Goal: Task Accomplishment & Management: Manage account settings

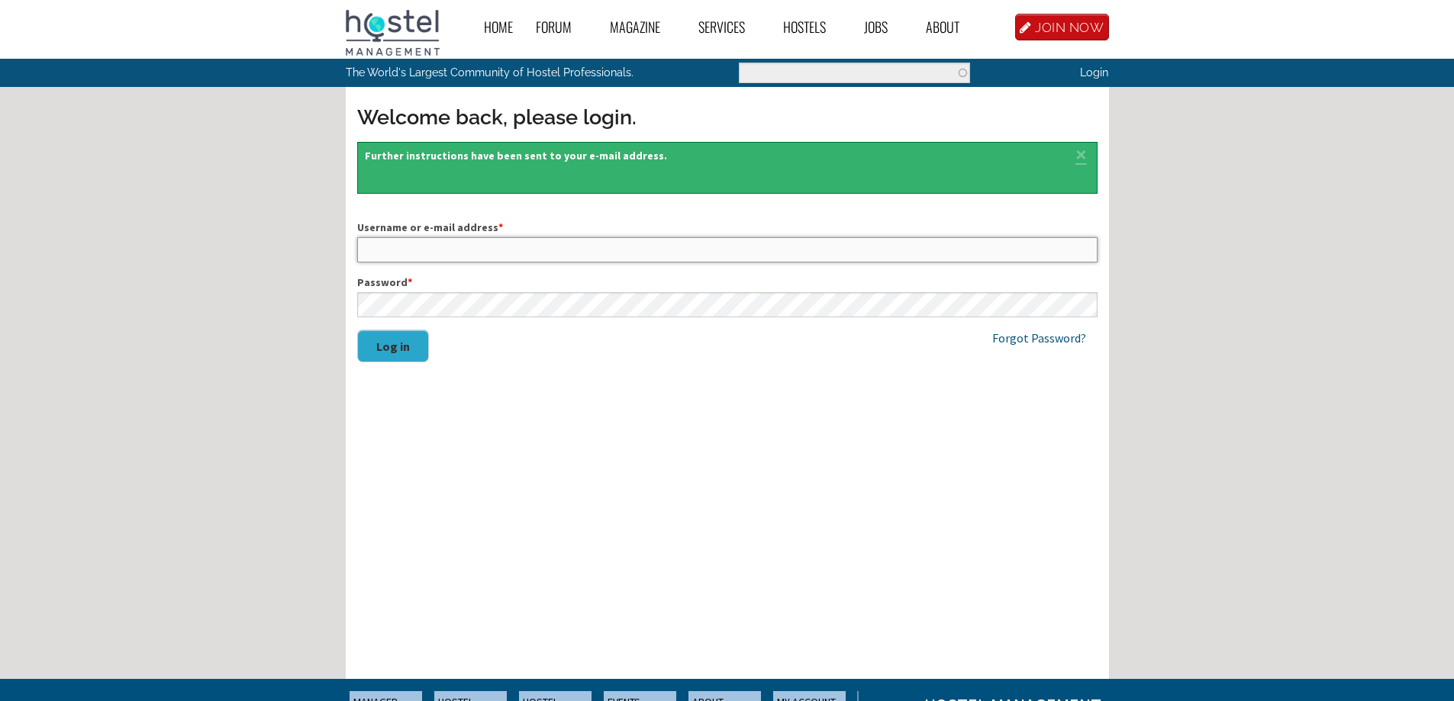
click at [388, 254] on input "Username or e-mail address *" at bounding box center [727, 249] width 740 height 24
type input "demosnasos@yahoo.gr"
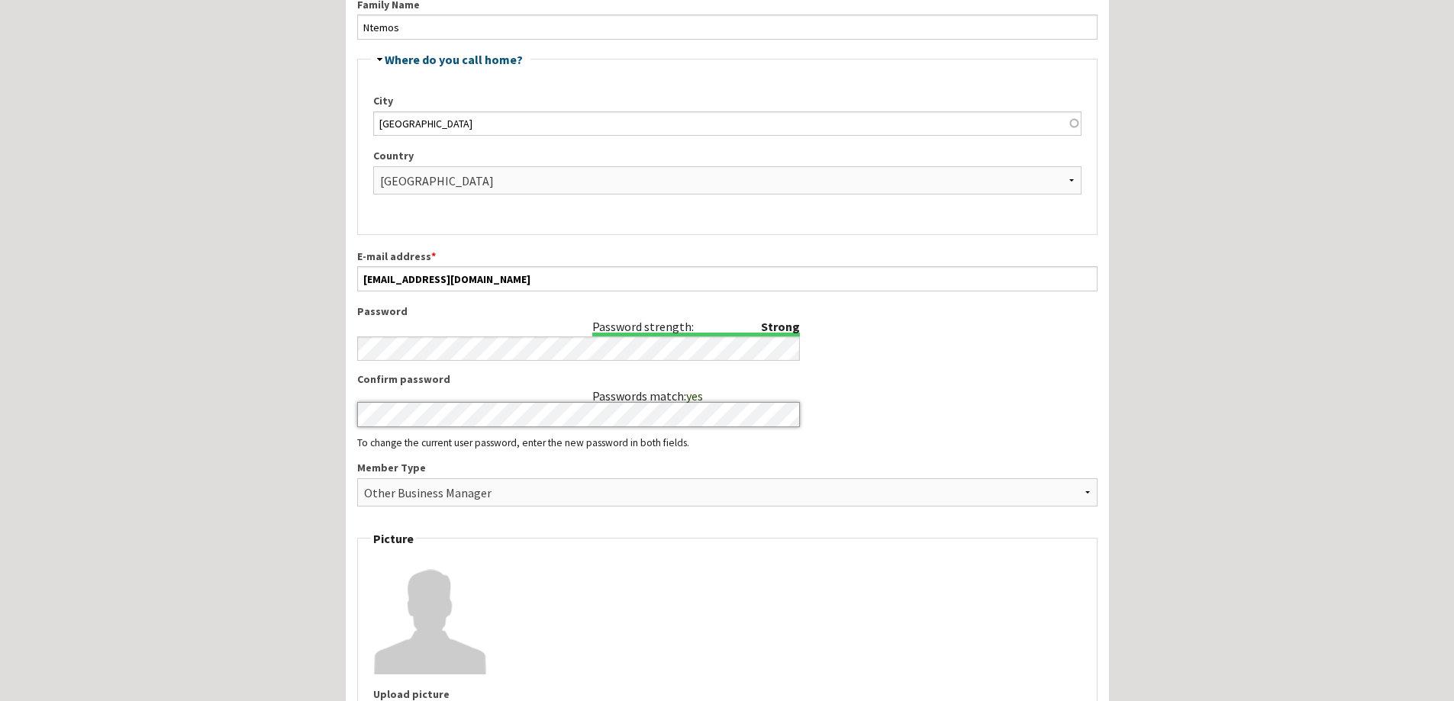
scroll to position [534, 0]
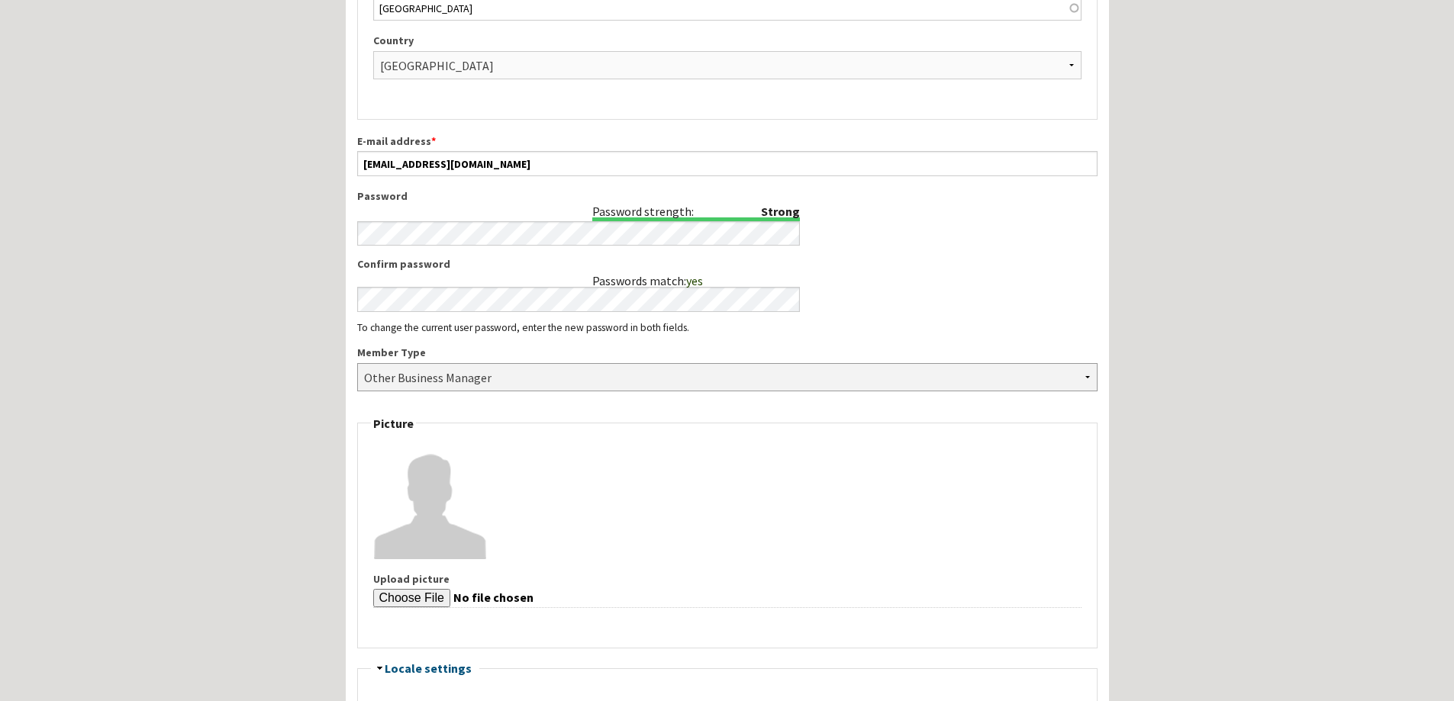
click at [1090, 382] on select "- None - Hostel Owner Hostel Manager Hostel Investor Hostel Staff Hostel Volunt…" at bounding box center [727, 377] width 740 height 28
select select "1428"
click at [357, 363] on select "- None - Hostel Owner Hostel Manager Hostel Investor Hostel Staff Hostel Volunt…" at bounding box center [727, 377] width 740 height 28
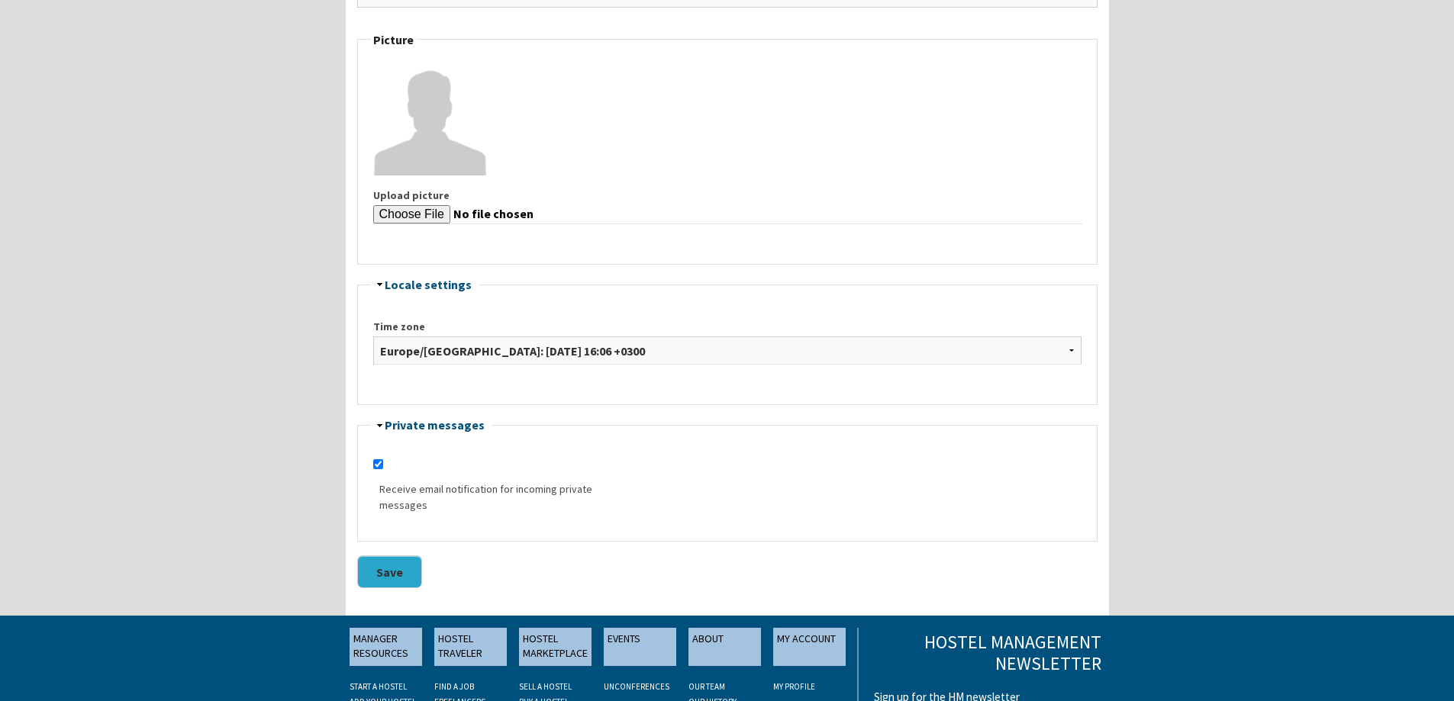
scroll to position [1069, 0]
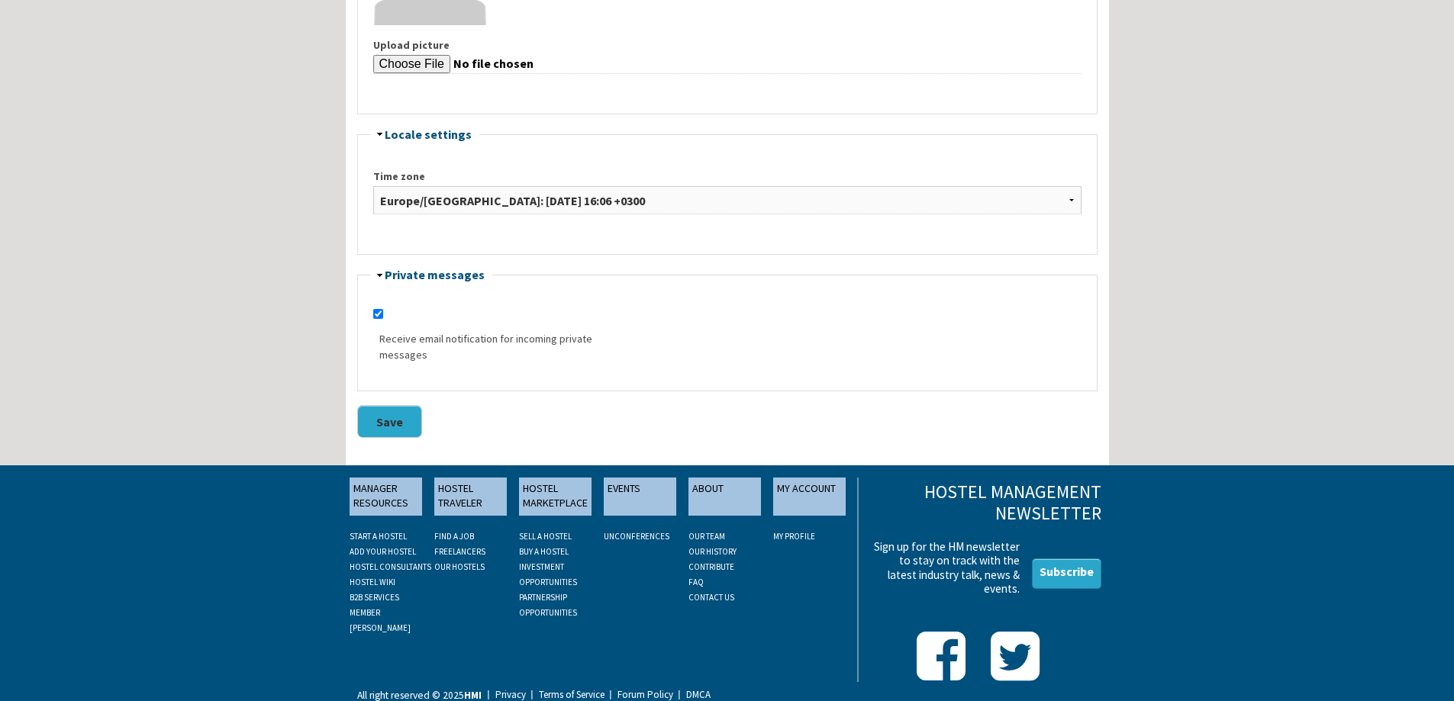
click at [403, 415] on button "Save" at bounding box center [389, 421] width 65 height 33
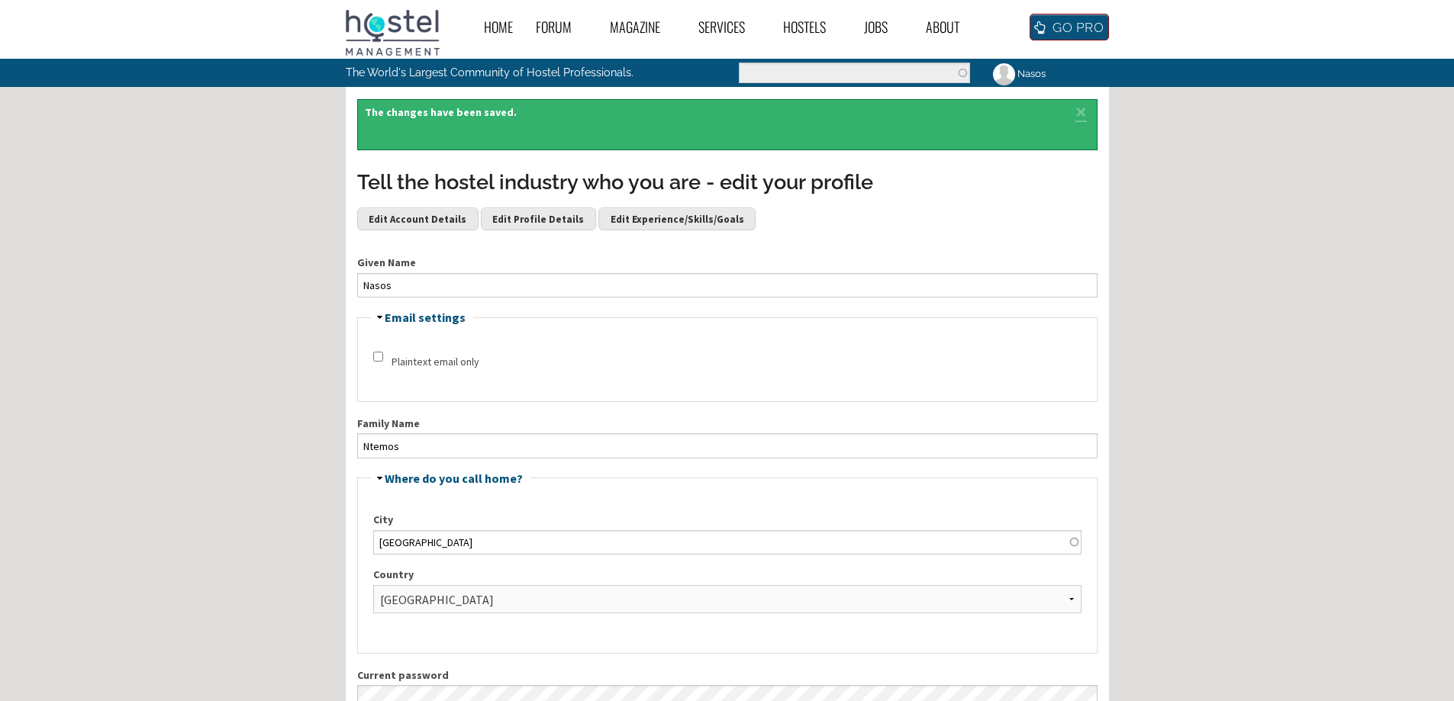
click at [1088, 27] on link "GO PRO" at bounding box center [1069, 27] width 79 height 27
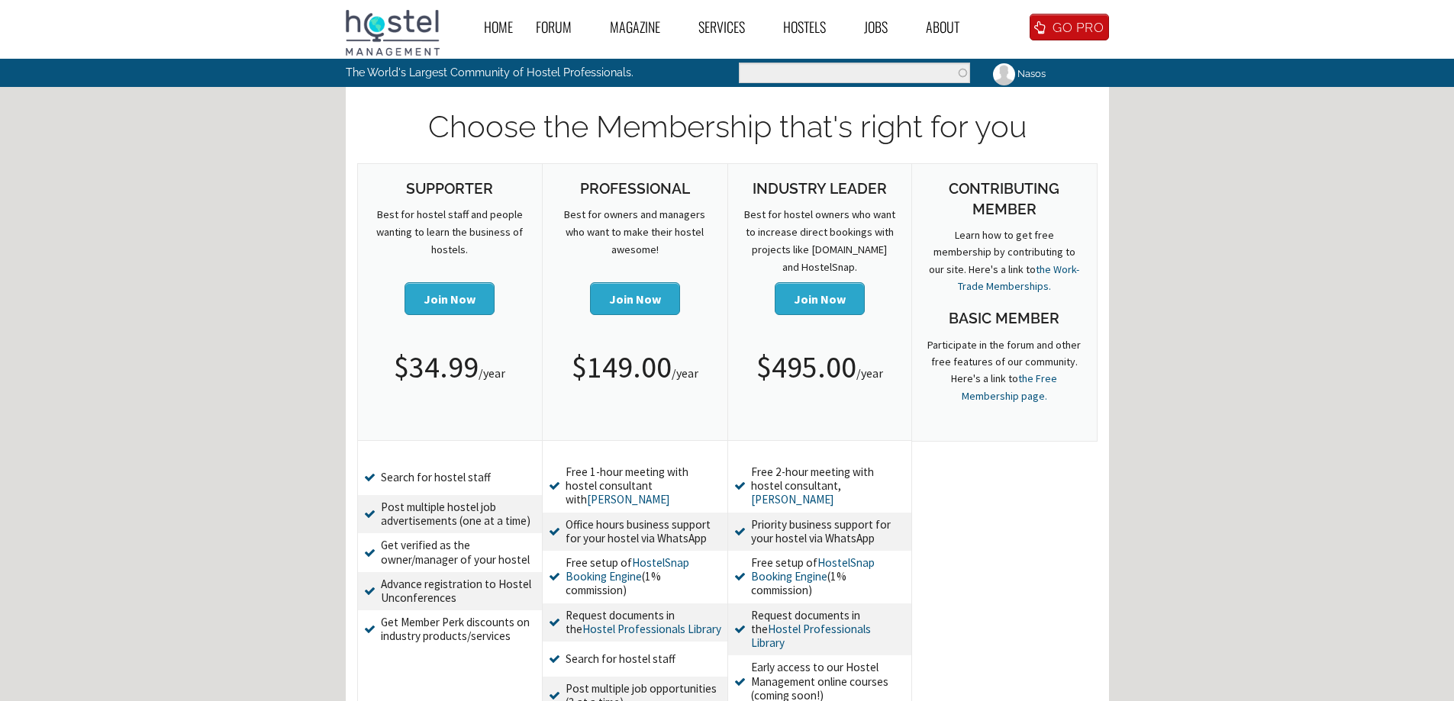
click at [379, 28] on img at bounding box center [393, 33] width 94 height 46
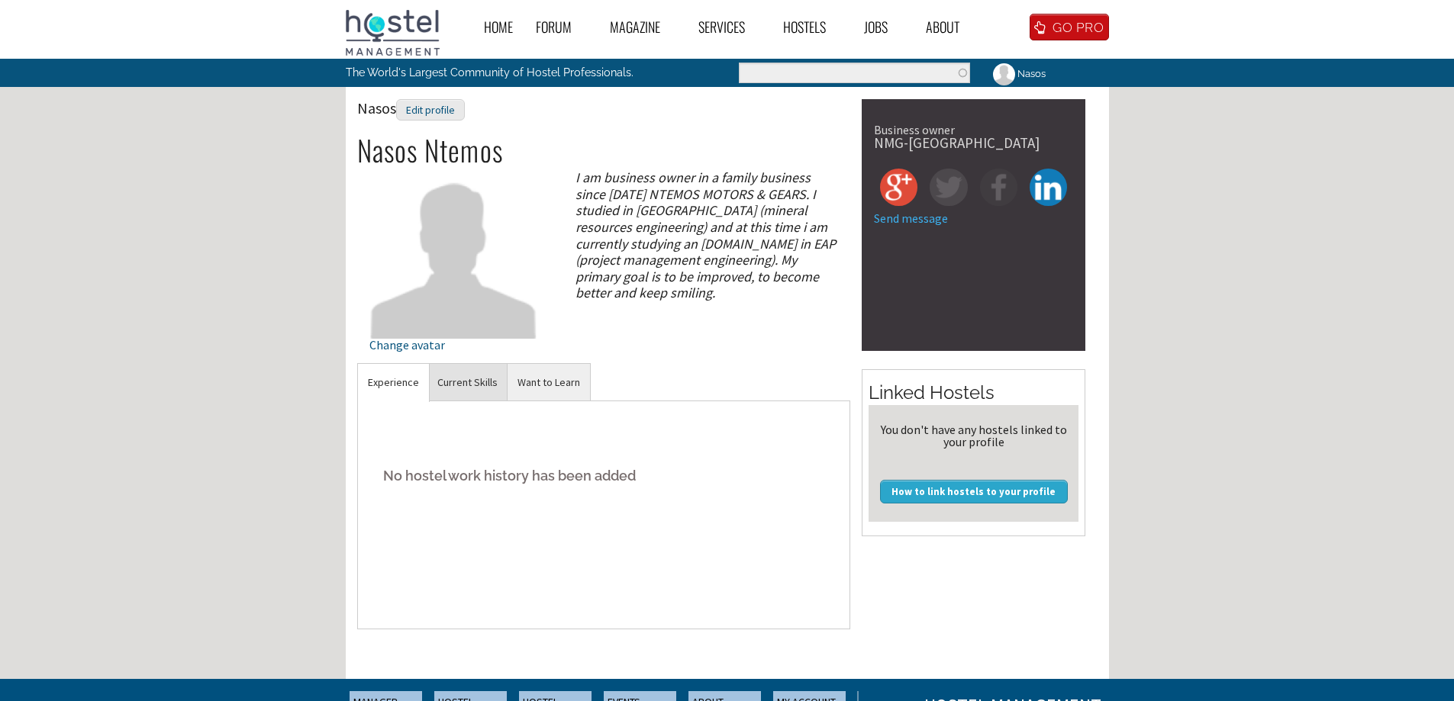
click at [468, 382] on link "Current Skills" at bounding box center [467, 382] width 80 height 37
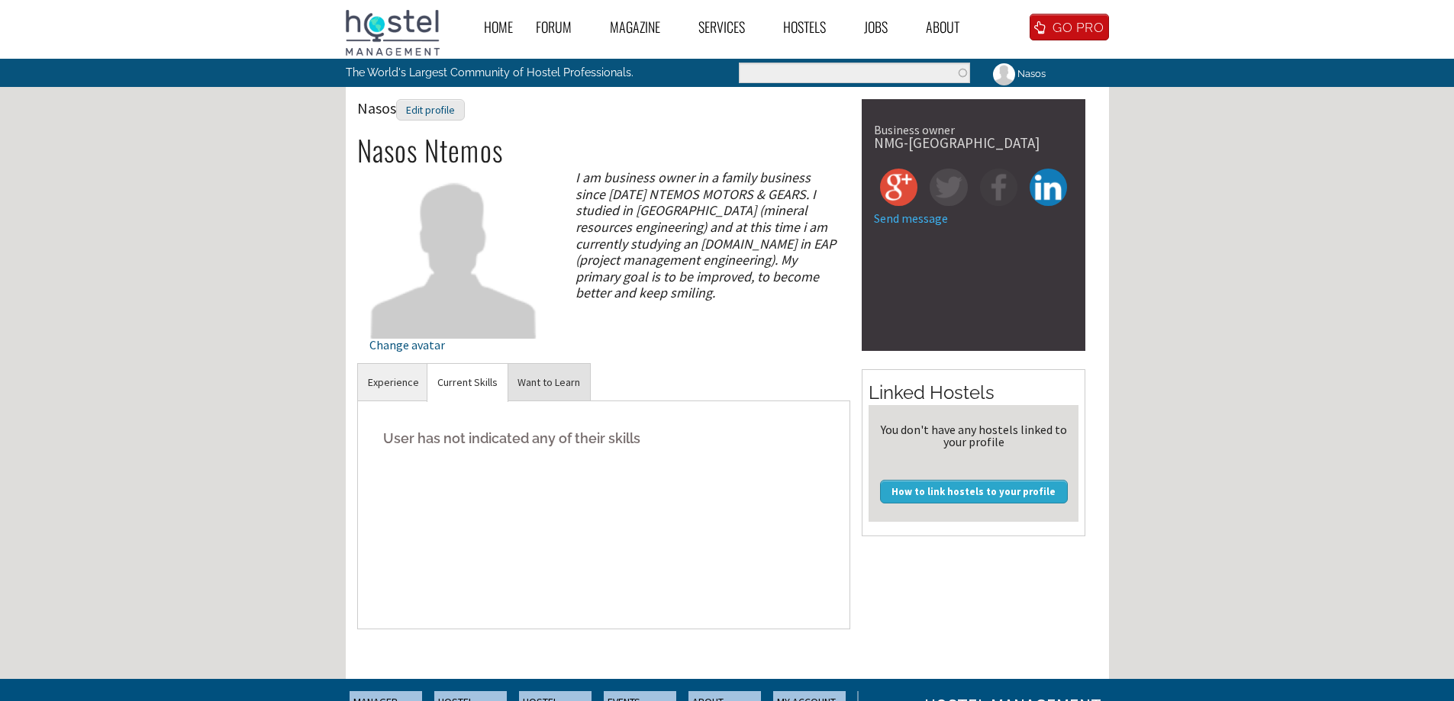
click at [553, 384] on link "Want to Learn" at bounding box center [549, 382] width 82 height 37
click at [439, 104] on div "Edit profile" at bounding box center [430, 110] width 69 height 22
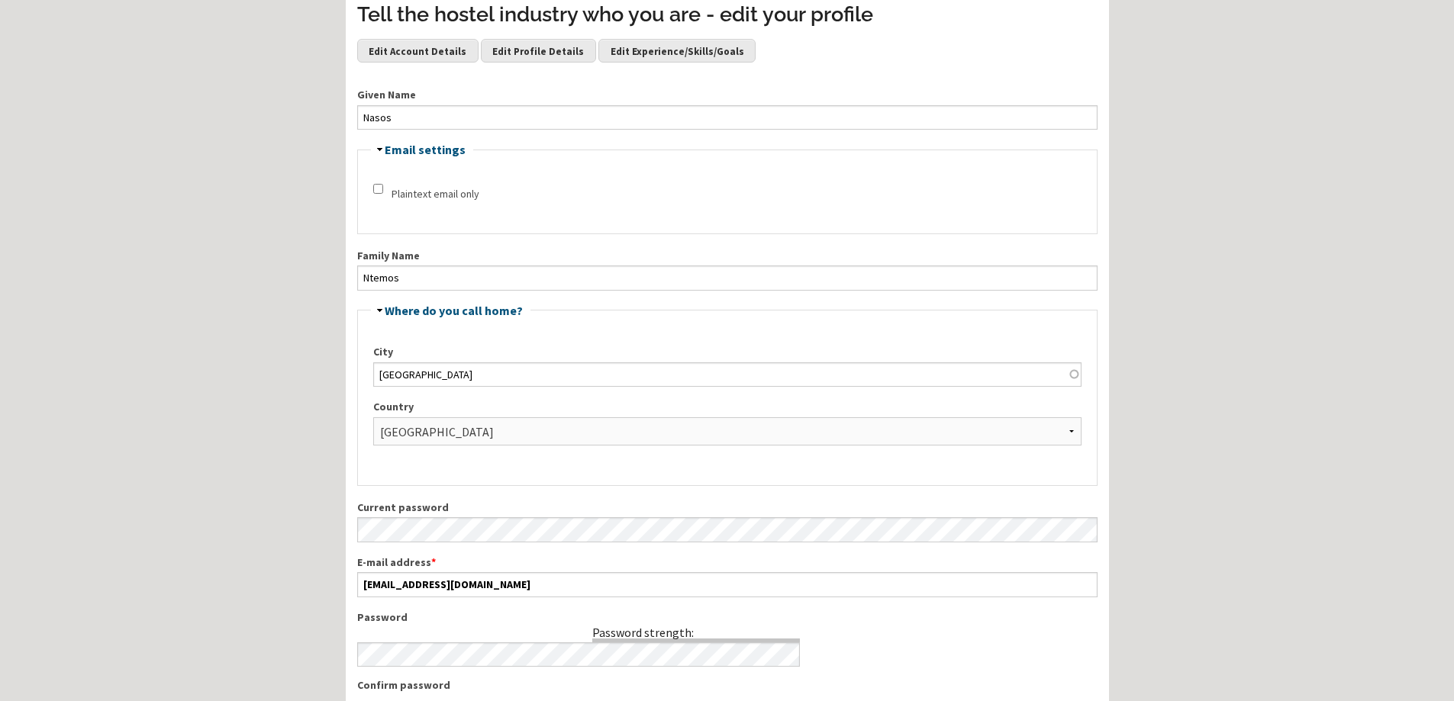
scroll to position [76, 0]
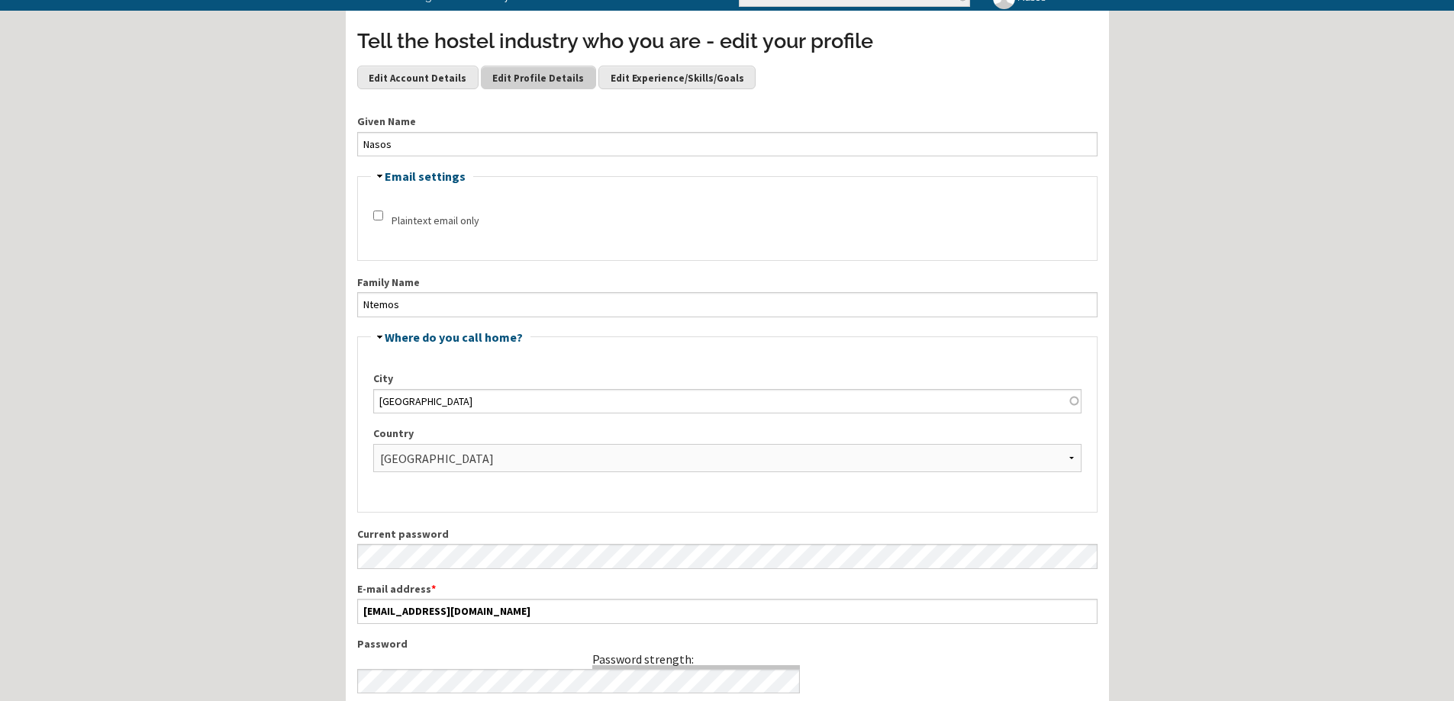
click at [533, 85] on link "Edit Profile Details" at bounding box center [538, 77] width 115 height 23
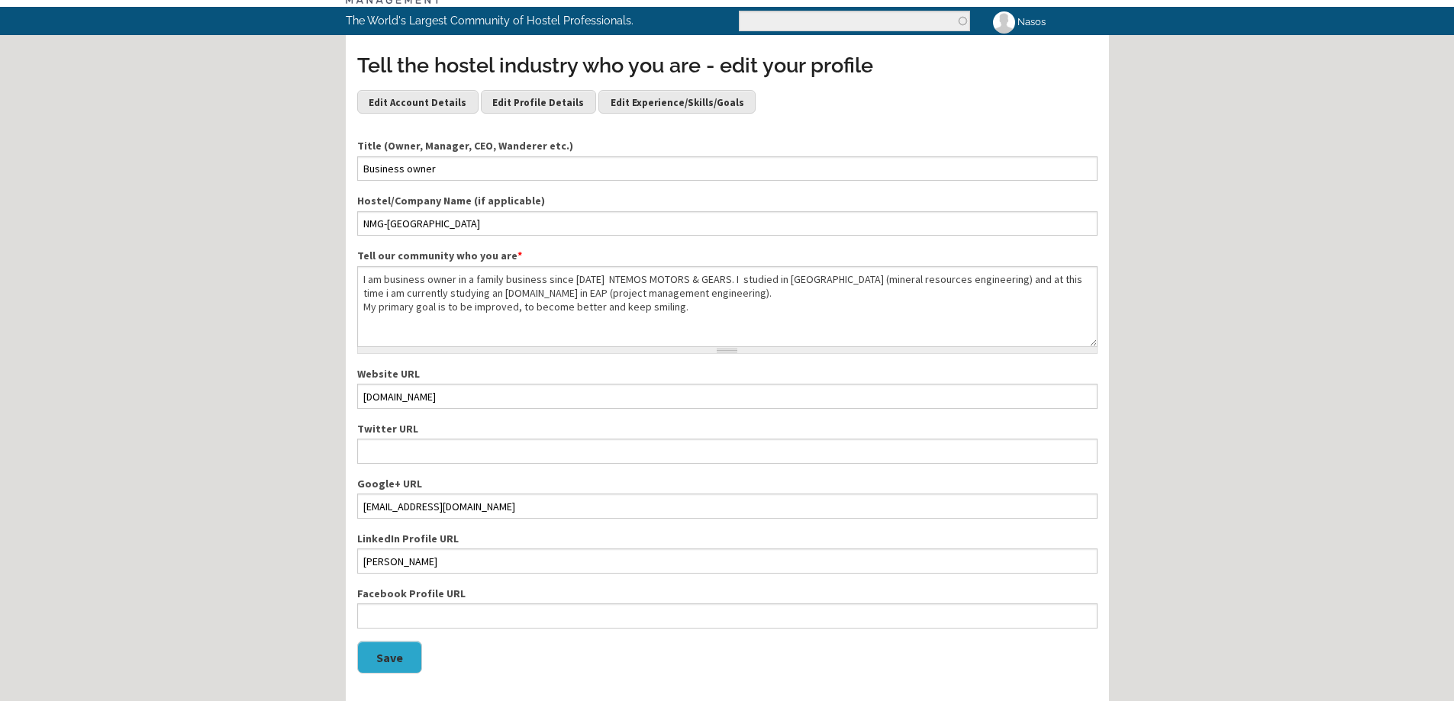
scroll to position [76, 0]
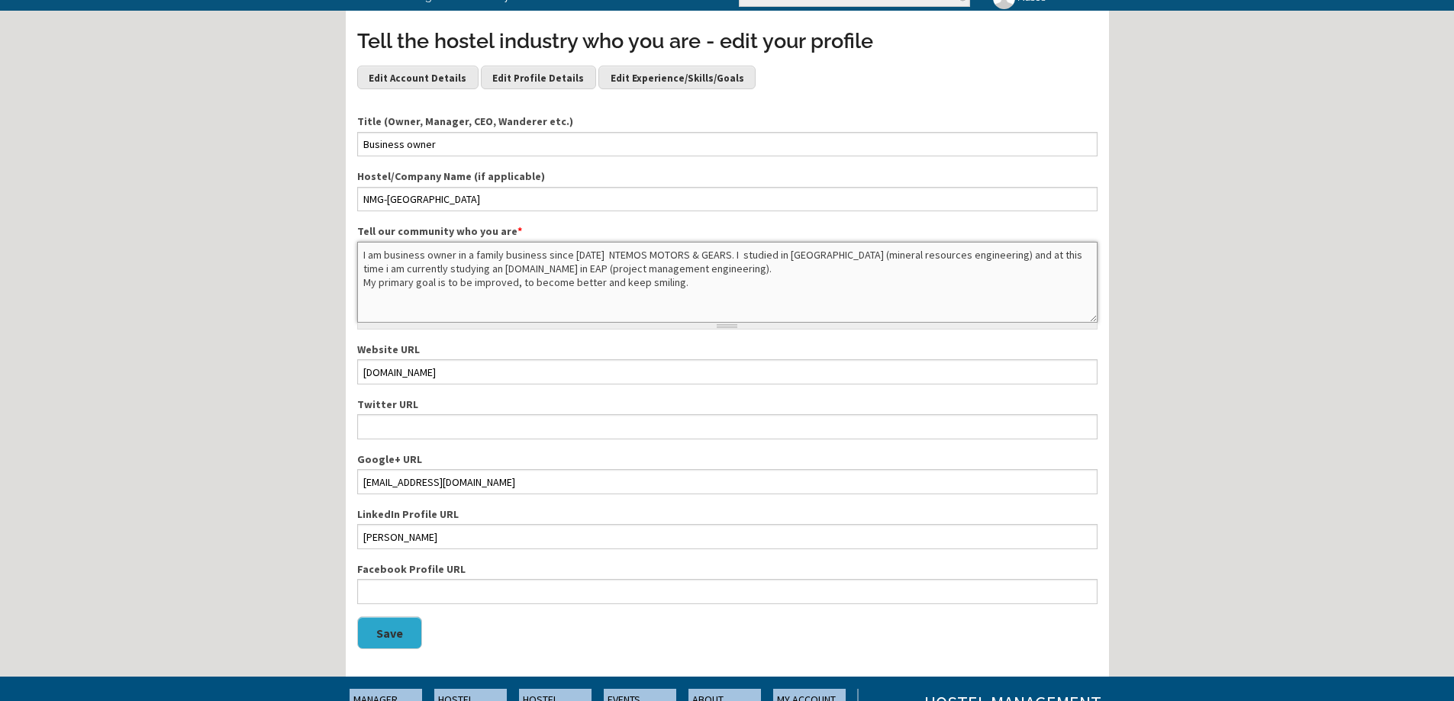
drag, startPoint x: 363, startPoint y: 253, endPoint x: 743, endPoint y: 292, distance: 382.1
click at [743, 292] on textarea "I am business owner in a family business since [DATE] NTEMOS MOTORS & GEARS. I …" at bounding box center [727, 282] width 740 height 81
drag, startPoint x: 554, startPoint y: 272, endPoint x: 469, endPoint y: 292, distance: 87.9
click at [469, 292] on textarea "I am business owner in a family business since [DATE] NTEMOS MOTORS & GEARS. I …" at bounding box center [727, 282] width 740 height 81
drag, startPoint x: 630, startPoint y: 267, endPoint x: 351, endPoint y: 257, distance: 279.5
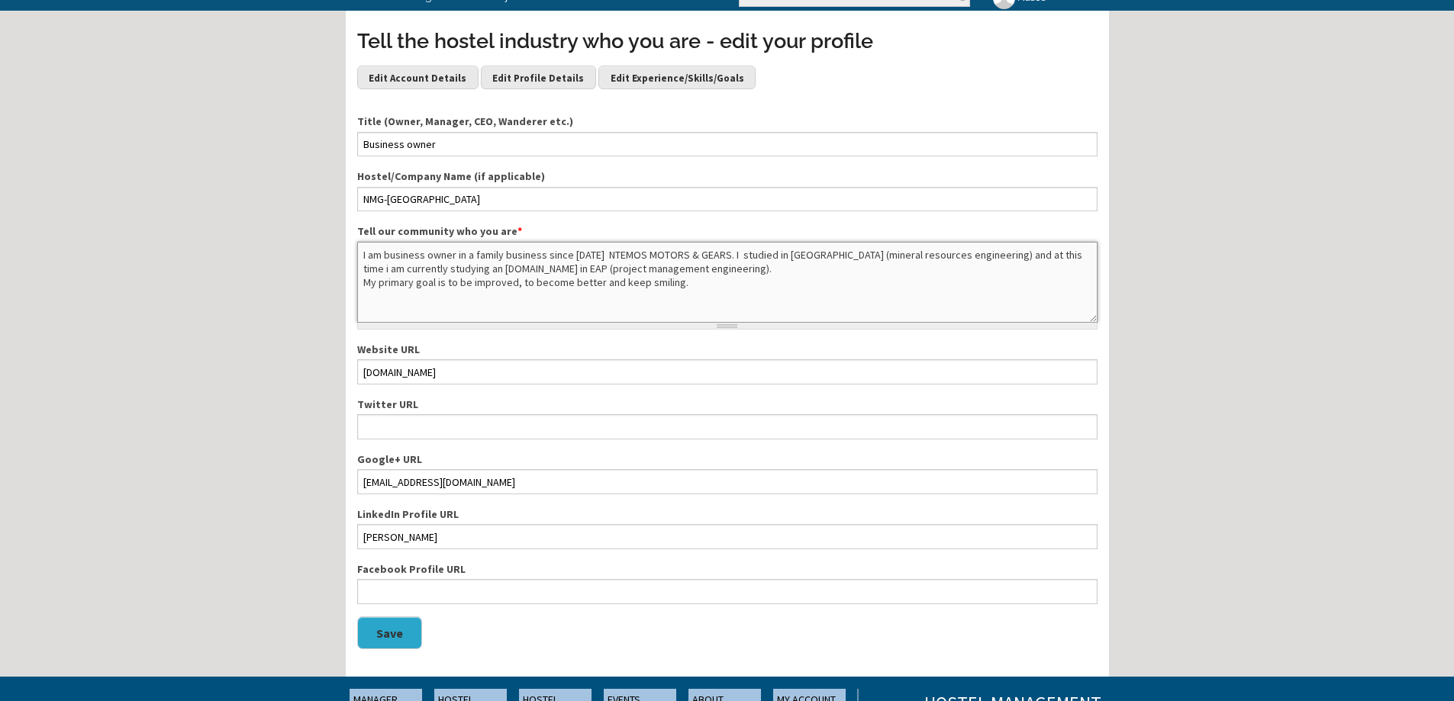
click at [351, 257] on div "Tell the hostel industry who you are - edit your profile Edit Account Details E…" at bounding box center [727, 473] width 763 height 901
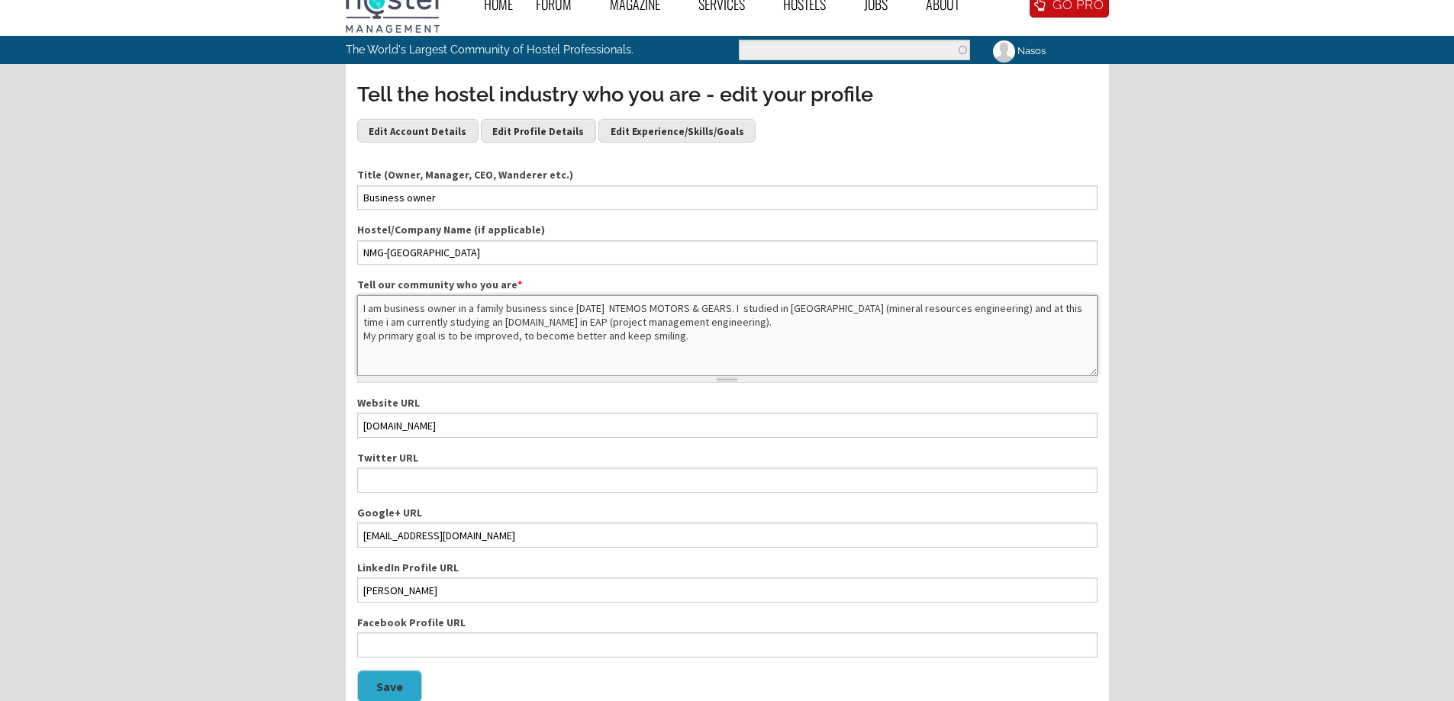
scroll to position [0, 0]
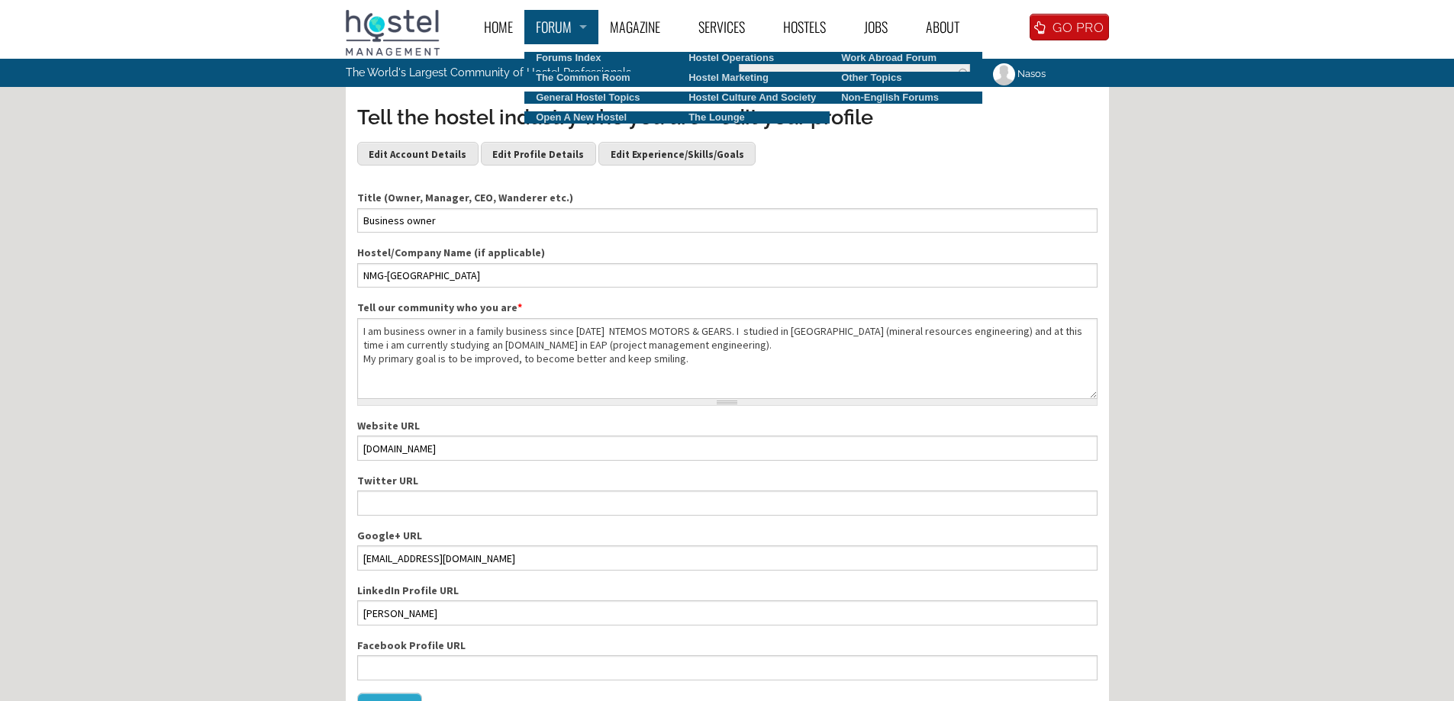
click at [572, 22] on link "Forum" at bounding box center [561, 27] width 74 height 34
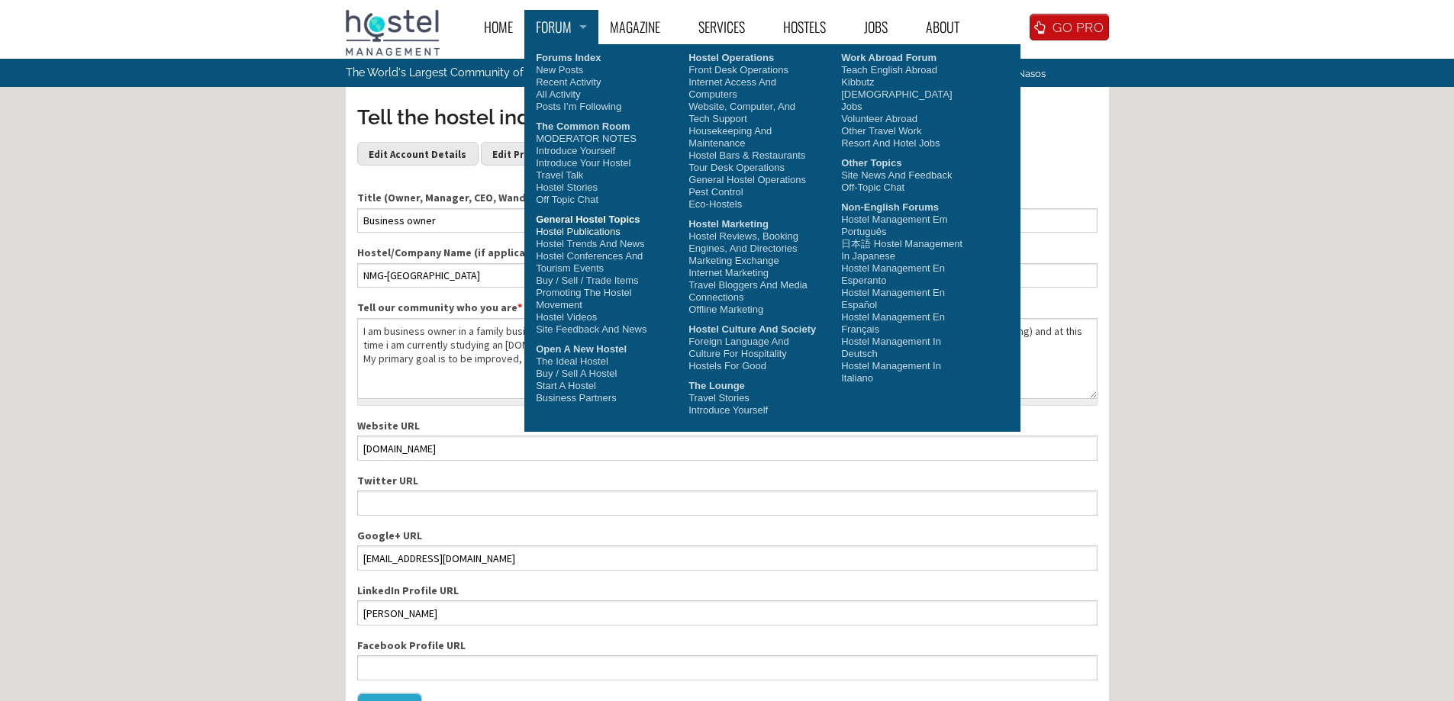
click at [597, 232] on link "Hostel Publications" at bounding box center [600, 232] width 153 height 12
